Goal: Navigation & Orientation: Find specific page/section

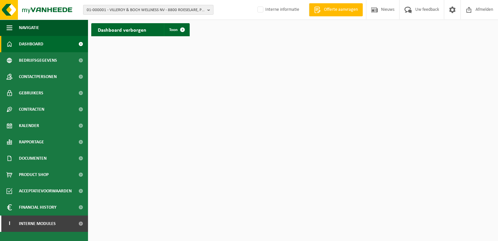
click at [93, 10] on span "01-000001 - VILLEROY & BOCH WELLNESS NV - 8800 ROESELARE, POPULIERSTRAAT 1" at bounding box center [146, 10] width 118 height 10
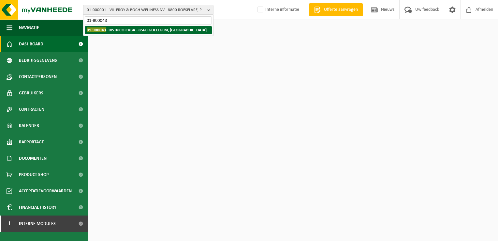
type input "01-900043"
click at [104, 29] on span "01-900043" at bounding box center [97, 29] width 20 height 5
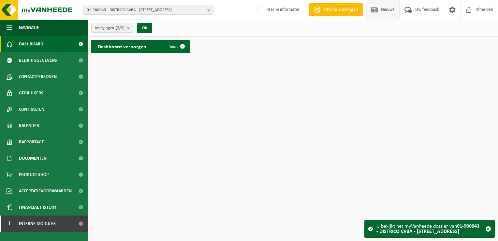
click at [378, 7] on span at bounding box center [375, 9] width 10 height 19
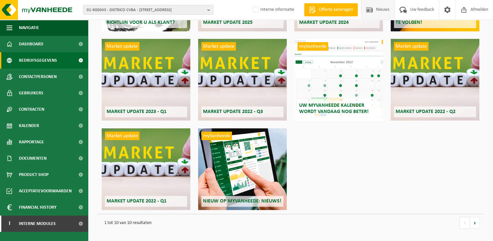
scroll to position [50, 0]
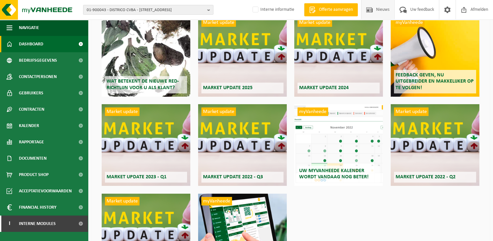
click at [52, 45] on link "Dashboard" at bounding box center [44, 44] width 88 height 16
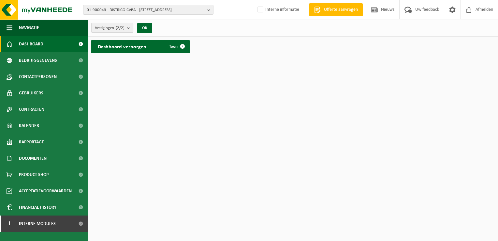
click at [131, 27] on b "submit" at bounding box center [130, 27] width 6 height 9
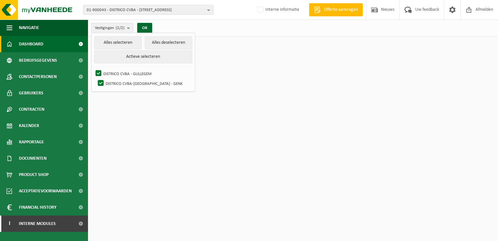
click at [285, 61] on html "01-900043 - DISTRICO CVBA - 8560 GULLEGEM, OOSTLAAN 7 01-900043 - DISTRICO CVBA…" at bounding box center [249, 120] width 498 height 241
click at [46, 63] on span "Bedrijfsgegevens" at bounding box center [38, 60] width 38 height 16
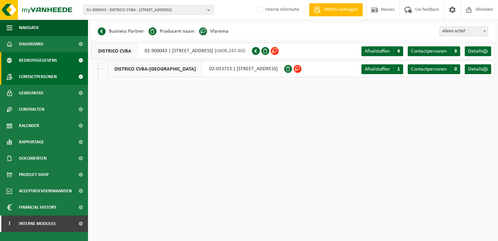
click at [37, 77] on span "Contactpersonen" at bounding box center [38, 76] width 38 height 16
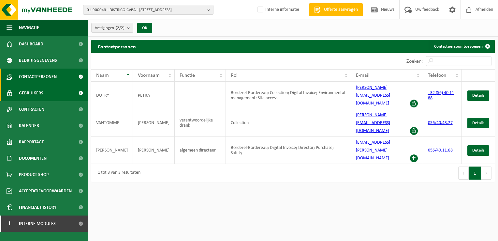
click at [35, 90] on span "Gebruikers" at bounding box center [31, 93] width 24 height 16
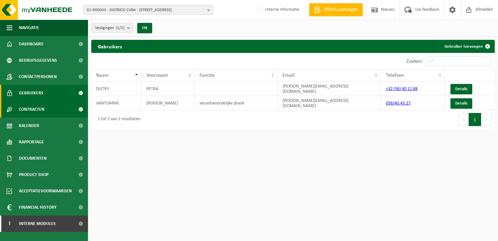
click at [35, 111] on span "Contracten" at bounding box center [31, 109] width 25 height 16
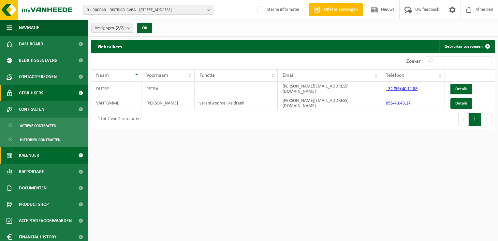
click at [43, 152] on link "Kalender" at bounding box center [44, 155] width 88 height 16
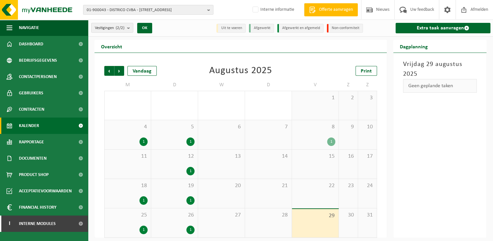
scroll to position [3, 0]
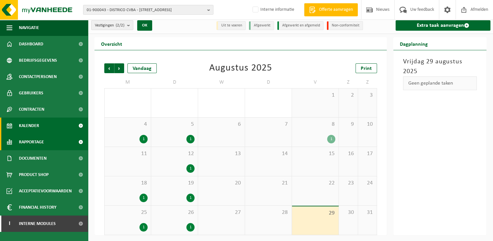
click at [43, 140] on span "Rapportage" at bounding box center [31, 142] width 25 height 16
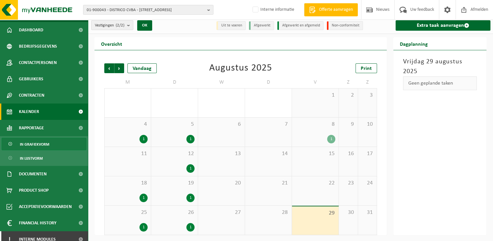
scroll to position [20, 0]
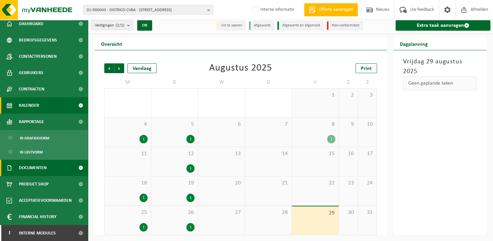
click at [45, 165] on span "Documenten" at bounding box center [33, 167] width 28 height 16
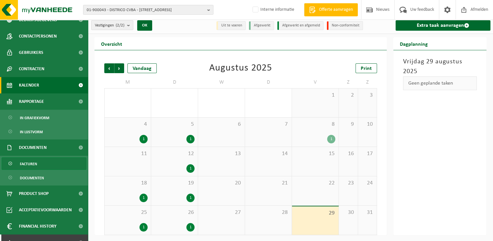
scroll to position [50, 0]
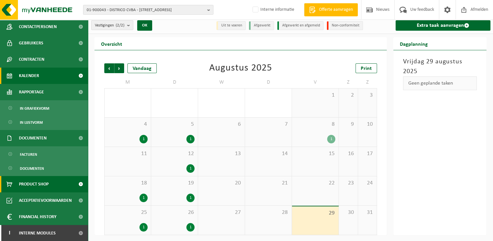
click at [58, 184] on link "Product Shop" at bounding box center [44, 184] width 88 height 16
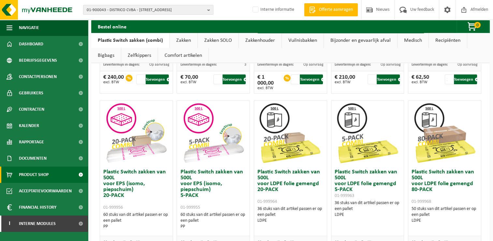
scroll to position [195, 0]
